Goal: Information Seeking & Learning: Learn about a topic

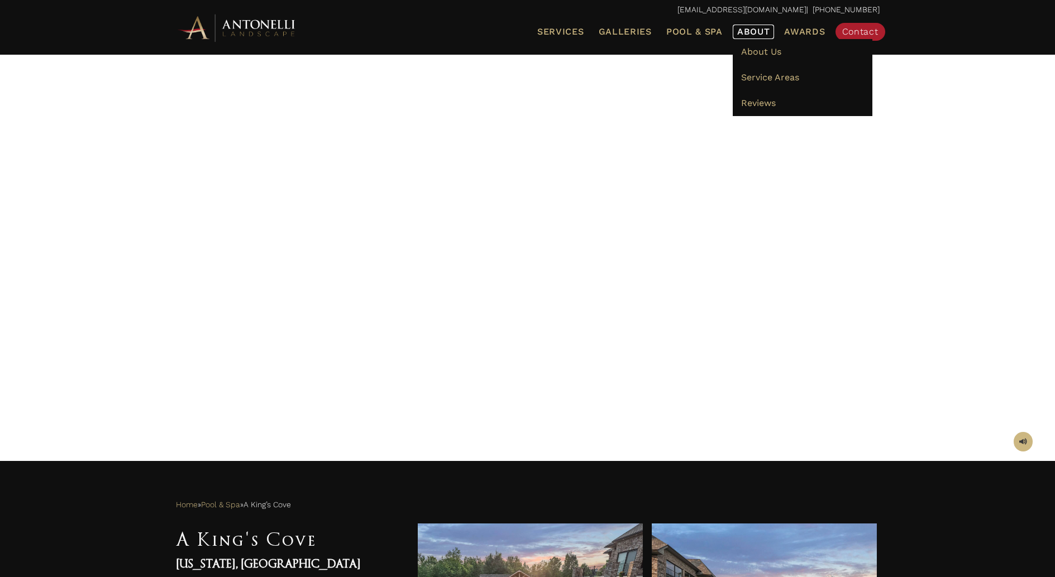
click at [761, 34] on span "About" at bounding box center [753, 31] width 33 height 9
